Goal: Obtain resource: Obtain resource

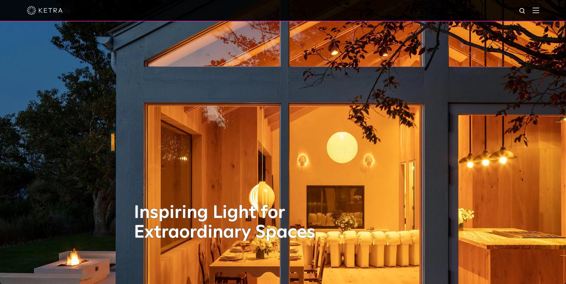
click at [539, 7] on div at bounding box center [283, 10] width 512 height 21
click at [539, 10] on img at bounding box center [535, 10] width 7 height 6
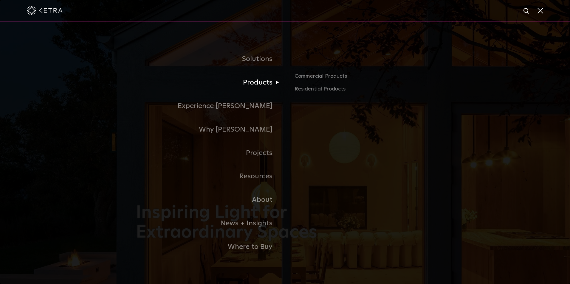
click at [267, 86] on link "Products" at bounding box center [210, 83] width 149 height 24
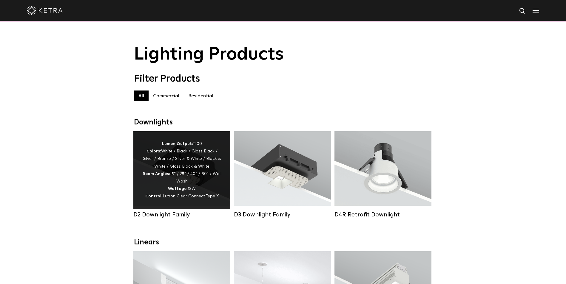
click at [180, 185] on div "Lumen Output: 1200 Colors: White / Black / Gloss Black / Silver / Bronze / Silv…" at bounding box center [181, 170] width 79 height 60
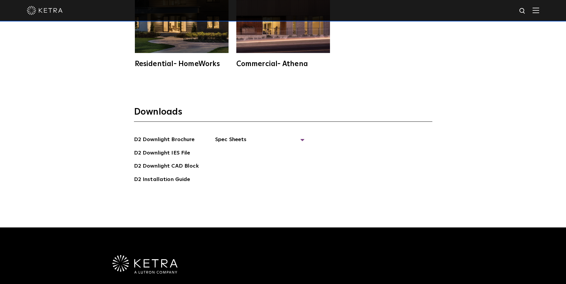
scroll to position [1730, 0]
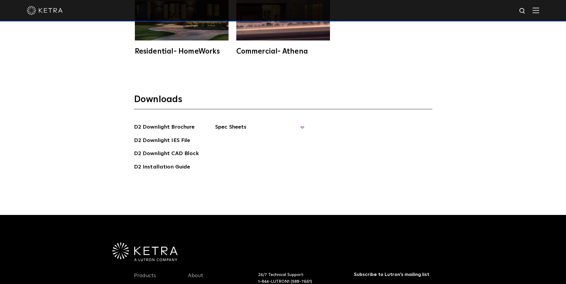
click at [299, 123] on span "Spec Sheets" at bounding box center [259, 129] width 89 height 13
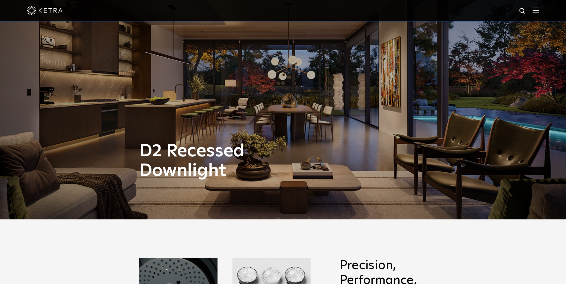
scroll to position [0, 0]
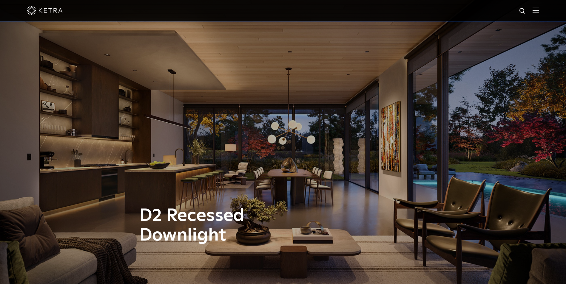
click at [539, 7] on div at bounding box center [283, 10] width 512 height 21
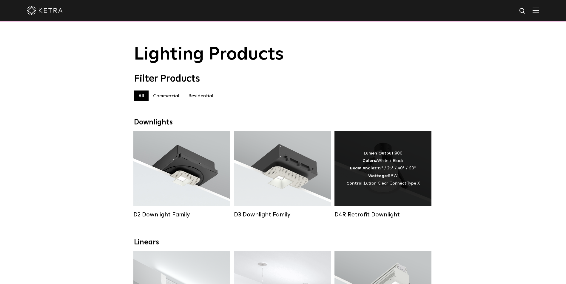
click at [383, 197] on div "Lumen Output: 800 Colors: White / Black Beam Angles: 15° / 25° / 40° / 60° Watt…" at bounding box center [382, 169] width 97 height 75
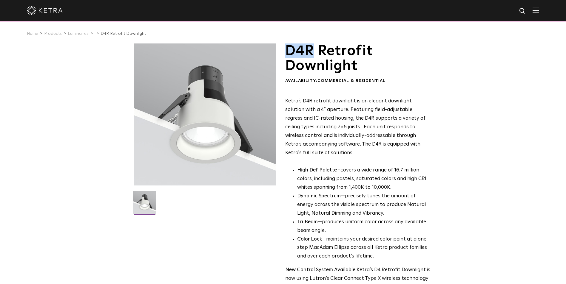
drag, startPoint x: 287, startPoint y: 50, endPoint x: 314, endPoint y: 52, distance: 27.5
click at [314, 52] on h1 "D4R Retrofit Downlight" at bounding box center [357, 59] width 145 height 30
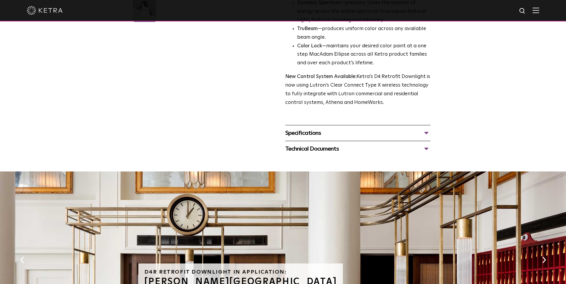
scroll to position [209, 0]
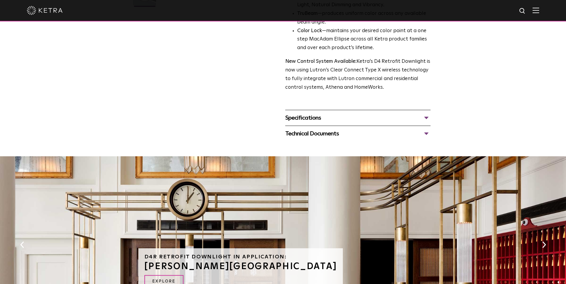
click at [428, 115] on div "Specifications" at bounding box center [357, 118] width 145 height 10
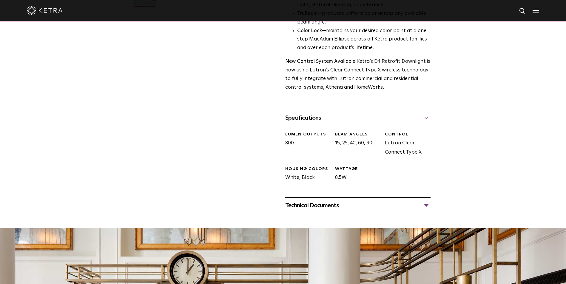
click at [426, 204] on div "Technical Documents" at bounding box center [357, 206] width 145 height 10
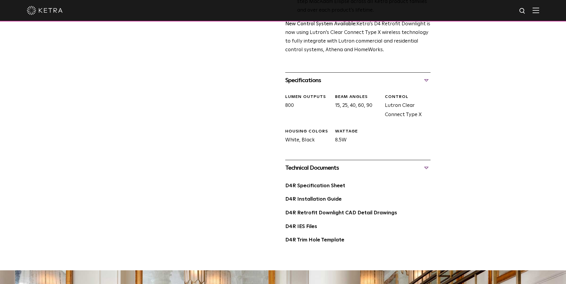
scroll to position [268, 0]
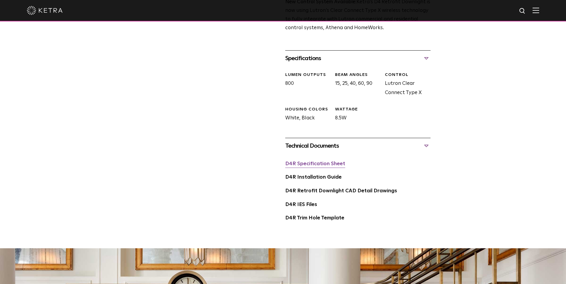
click at [325, 165] on link "D4R Specification Sheet" at bounding box center [315, 164] width 60 height 5
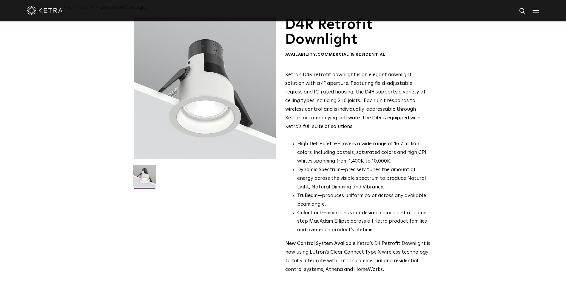
scroll to position [0, 0]
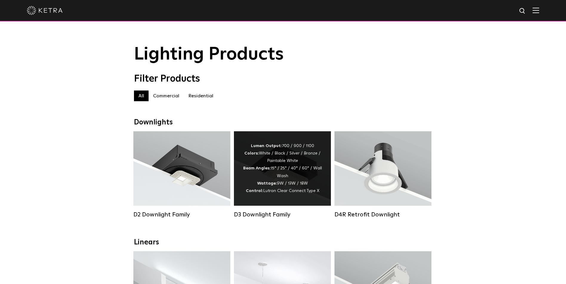
click at [283, 193] on span "Lutron Clear Connect Type X" at bounding box center [291, 191] width 56 height 4
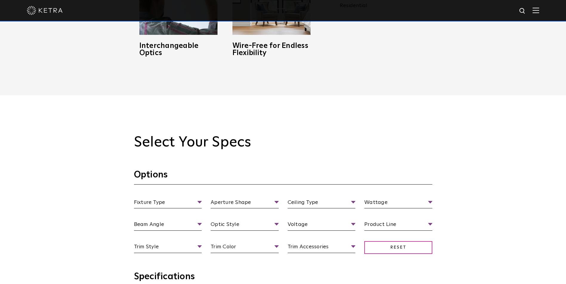
scroll to position [477, 0]
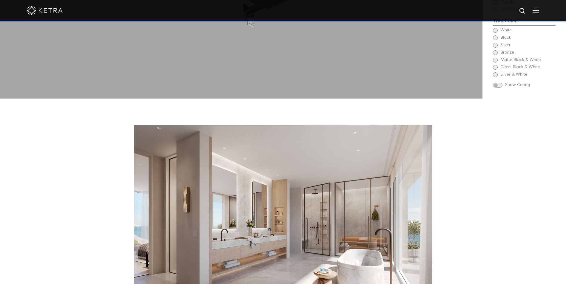
scroll to position [745, 0]
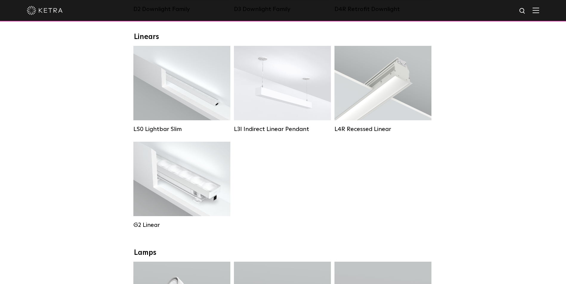
scroll to position [209, 0]
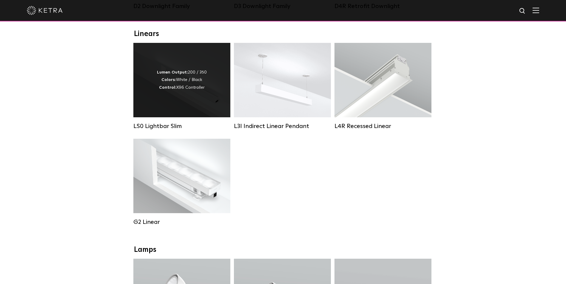
click at [181, 99] on div "Lumen Output: 200 / 350 Colors: White / Black Control: X96 Controller" at bounding box center [181, 80] width 97 height 75
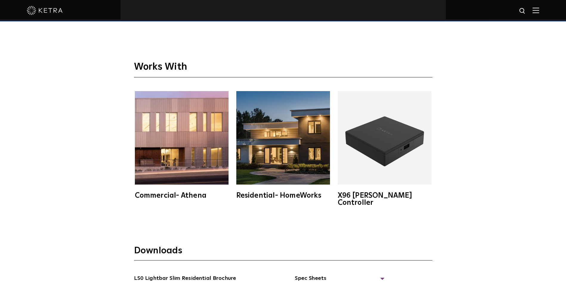
scroll to position [1163, 0]
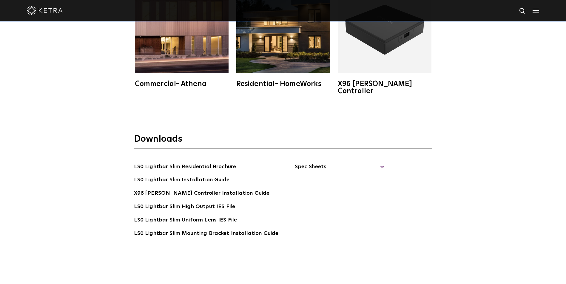
click at [339, 163] on span "Spec Sheets" at bounding box center [339, 169] width 89 height 13
click at [324, 176] on link "LS0 Lightbar Slim Spec Sheet" at bounding box center [340, 181] width 77 height 10
